Goal: Check status: Check status

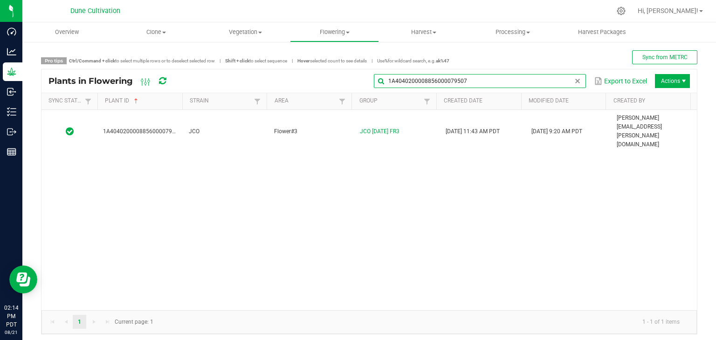
click at [559, 79] on input "1A4040200008856000079507" at bounding box center [480, 81] width 212 height 14
click at [512, 84] on input "1A4040200008856000079507" at bounding box center [480, 81] width 212 height 14
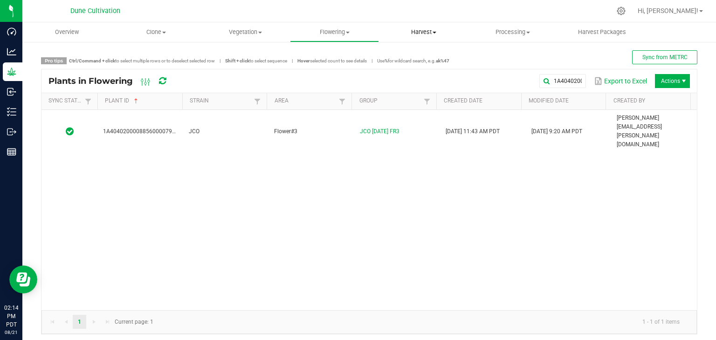
click at [420, 28] on span "Harvest" at bounding box center [423, 32] width 88 height 8
click at [431, 70] on span "Harvested plants" at bounding box center [417, 67] width 76 height 8
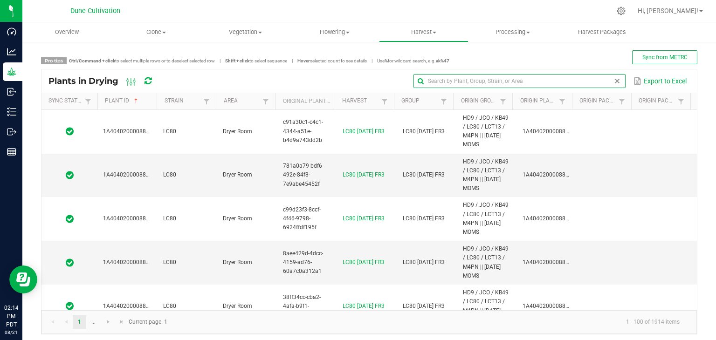
click at [587, 81] on input "text" at bounding box center [519, 81] width 212 height 14
click at [438, 79] on input "text" at bounding box center [519, 81] width 212 height 14
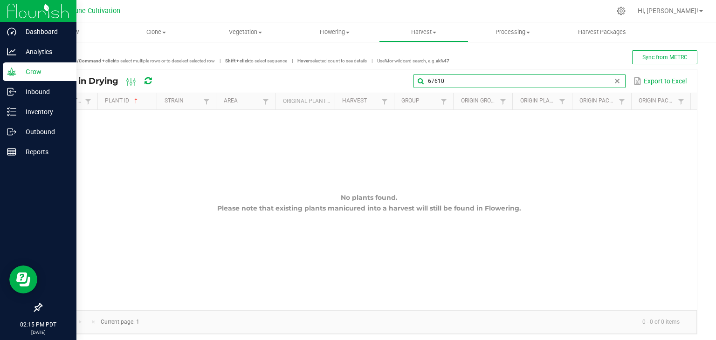
type input "67610"
click at [23, 71] on p "Grow" at bounding box center [44, 71] width 56 height 11
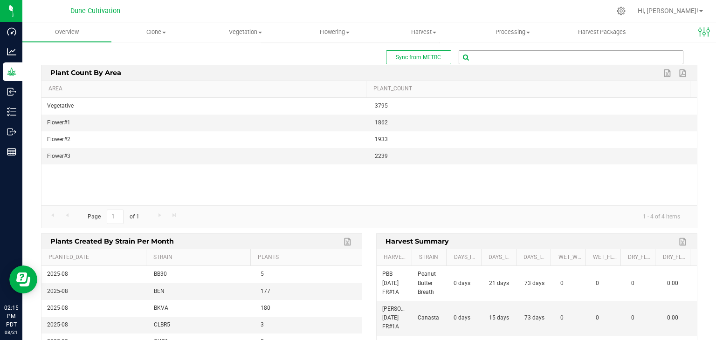
click at [466, 54] on input "text" at bounding box center [571, 57] width 224 height 13
type input "67610"
click at [545, 76] on b "( plant - In Processing )" at bounding box center [568, 73] width 59 height 7
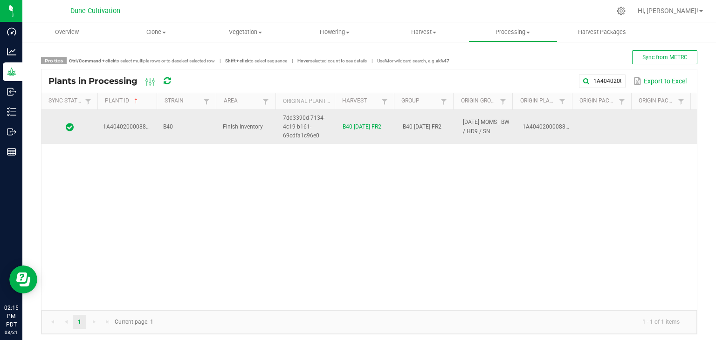
click at [367, 132] on td "B40 [DATE] FR2" at bounding box center [367, 127] width 60 height 34
drag, startPoint x: 388, startPoint y: 124, endPoint x: 321, endPoint y: 129, distance: 66.3
click at [321, 129] on tr "1A4040200008856000067610 B40 Finish Inventory 7dd3390d-7134-4c19-b161-69cdfa1c9…" at bounding box center [368, 127] width 655 height 34
click at [337, 133] on td "B40 [DATE] FR2" at bounding box center [367, 127] width 60 height 34
drag, startPoint x: 384, startPoint y: 124, endPoint x: 333, endPoint y: 129, distance: 51.5
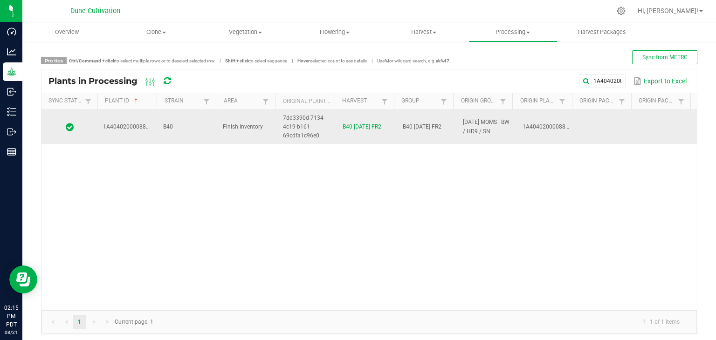
click at [337, 129] on td "B40 [DATE] FR2" at bounding box center [367, 127] width 60 height 34
copy link "B40 [DATE] FR2"
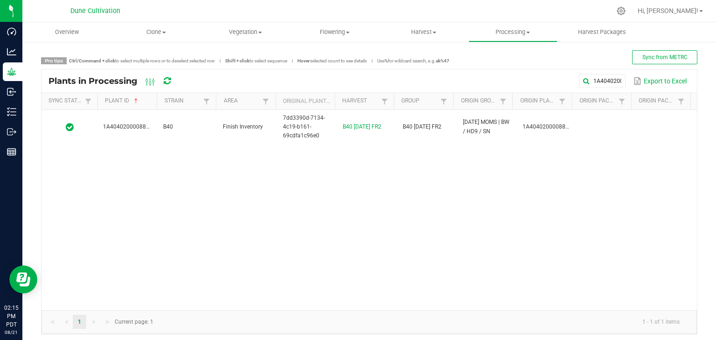
drag, startPoint x: 245, startPoint y: 191, endPoint x: 245, endPoint y: 183, distance: 7.5
click at [248, 183] on div "1A4040200008856000067610 B40 Finish Inventory 7dd3390d-7134-4c19-b161-69cdfa1c9…" at bounding box center [368, 210] width 655 height 200
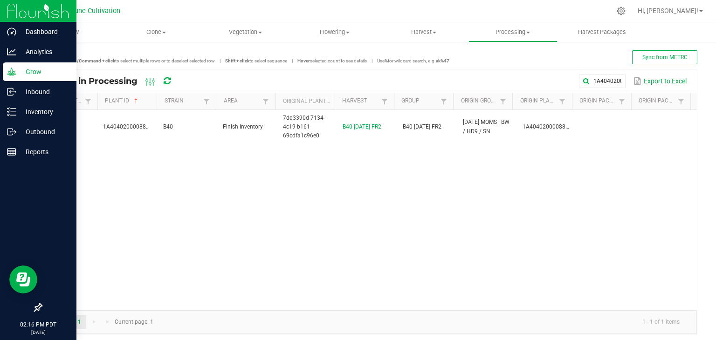
click at [34, 71] on p "Grow" at bounding box center [44, 71] width 56 height 11
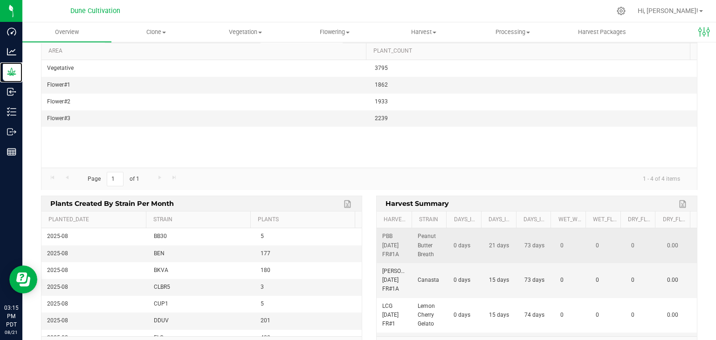
scroll to position [71, 0]
